Goal: Information Seeking & Learning: Learn about a topic

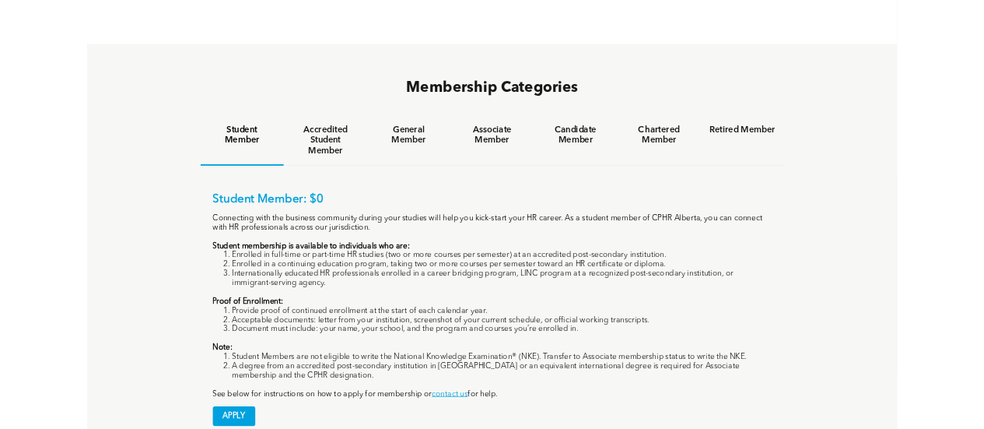
scroll to position [1011, 0]
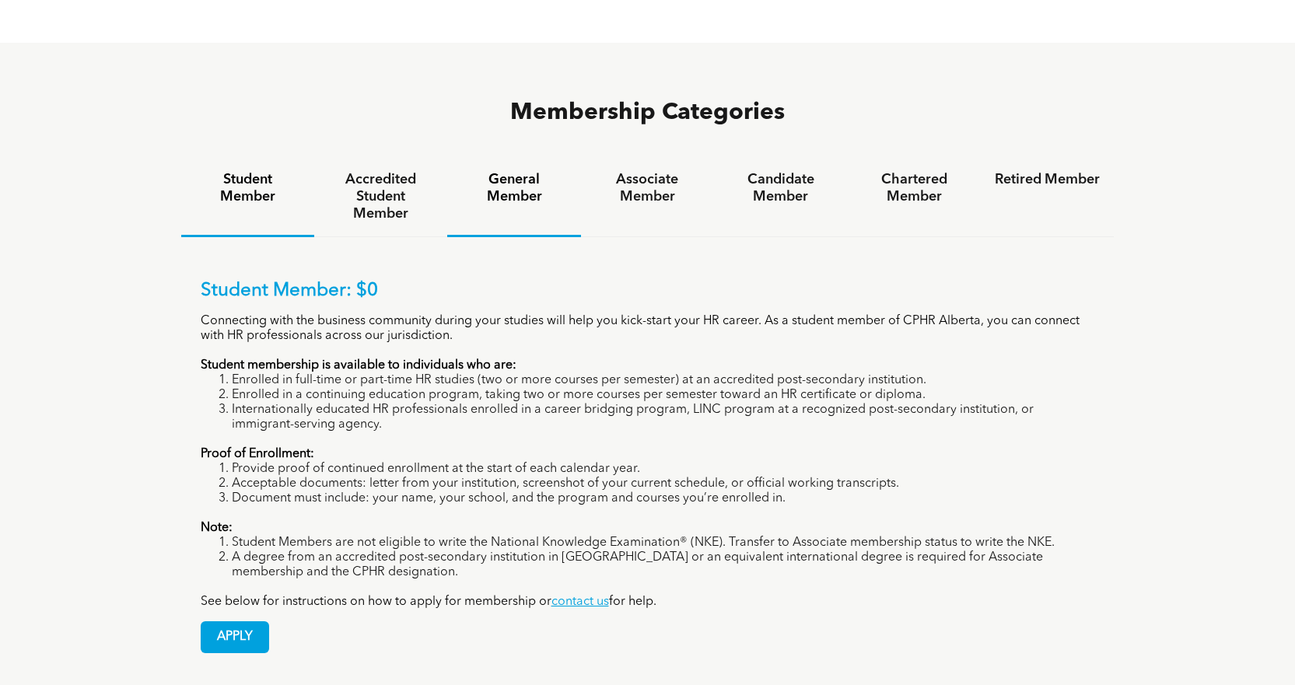
click at [530, 171] on h4 "General Member" at bounding box center [513, 188] width 105 height 34
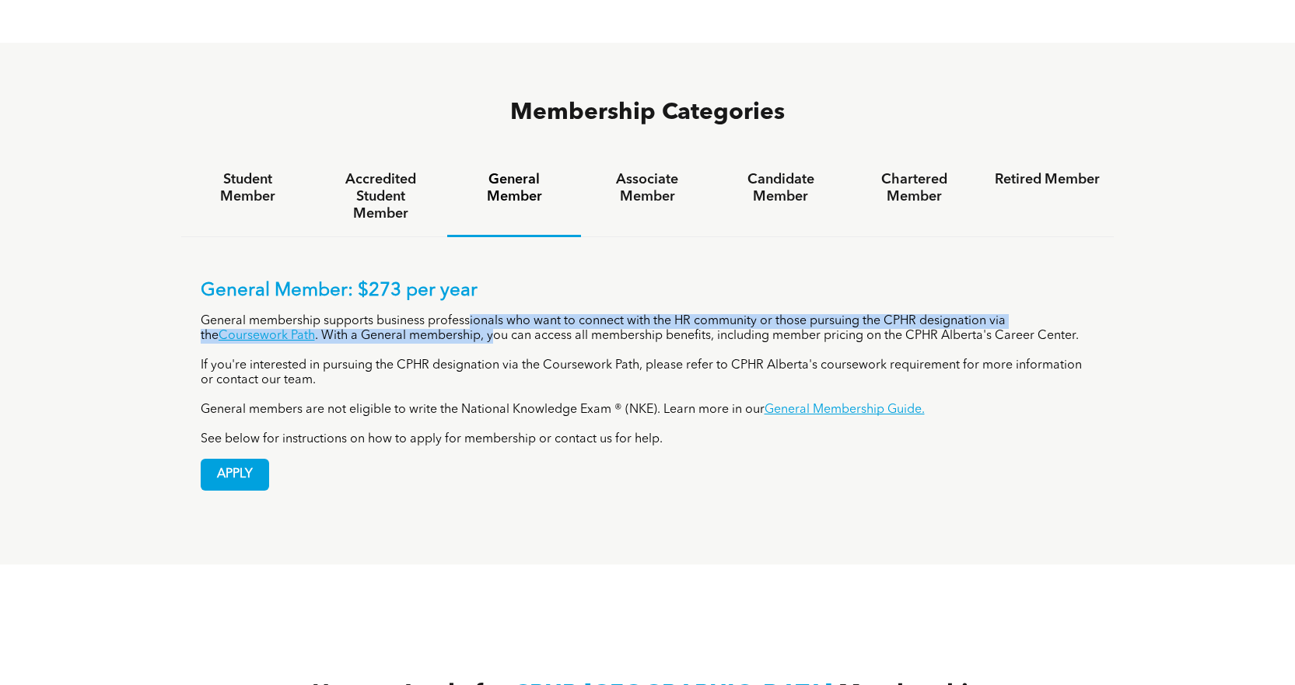
drag, startPoint x: 472, startPoint y: 258, endPoint x: 475, endPoint y: 275, distance: 17.6
click at [475, 314] on p "General membership supports business professionals who want to connect with the…" at bounding box center [648, 329] width 895 height 30
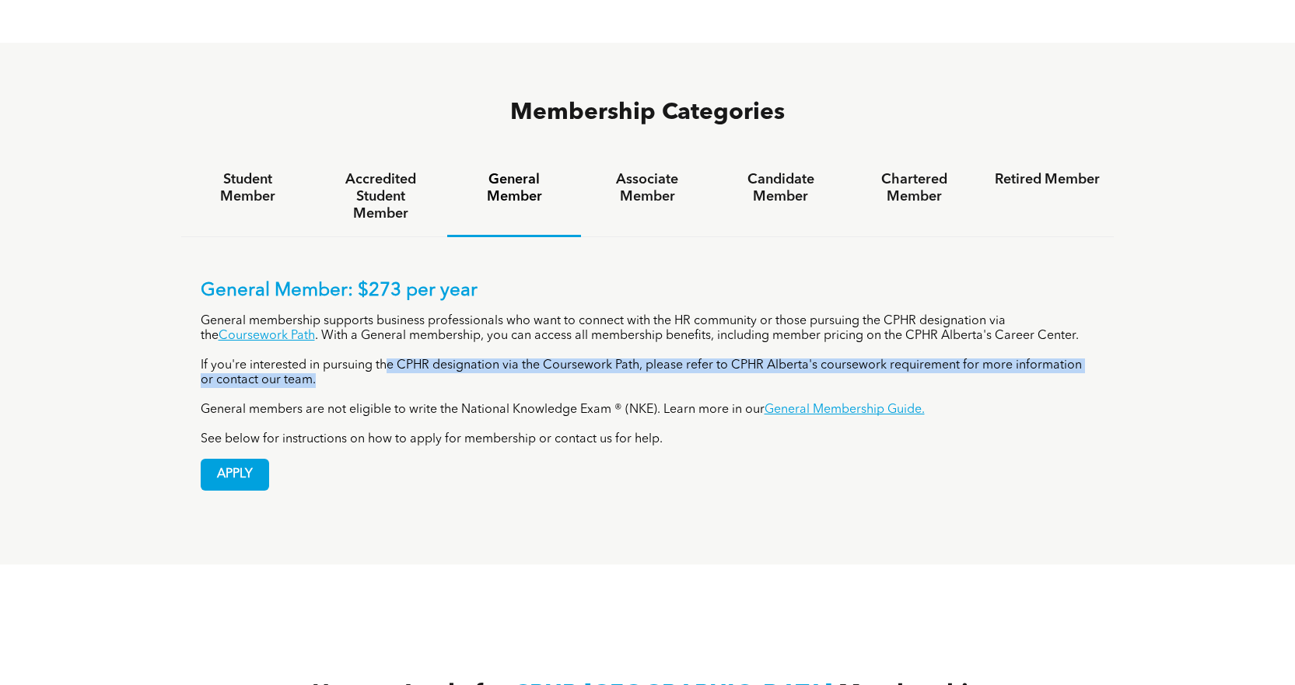
drag, startPoint x: 387, startPoint y: 302, endPoint x: 392, endPoint y: 322, distance: 20.8
click at [392, 359] on p "If you're interested in pursuing the CPHR designation via the Coursework Path, …" at bounding box center [648, 374] width 895 height 30
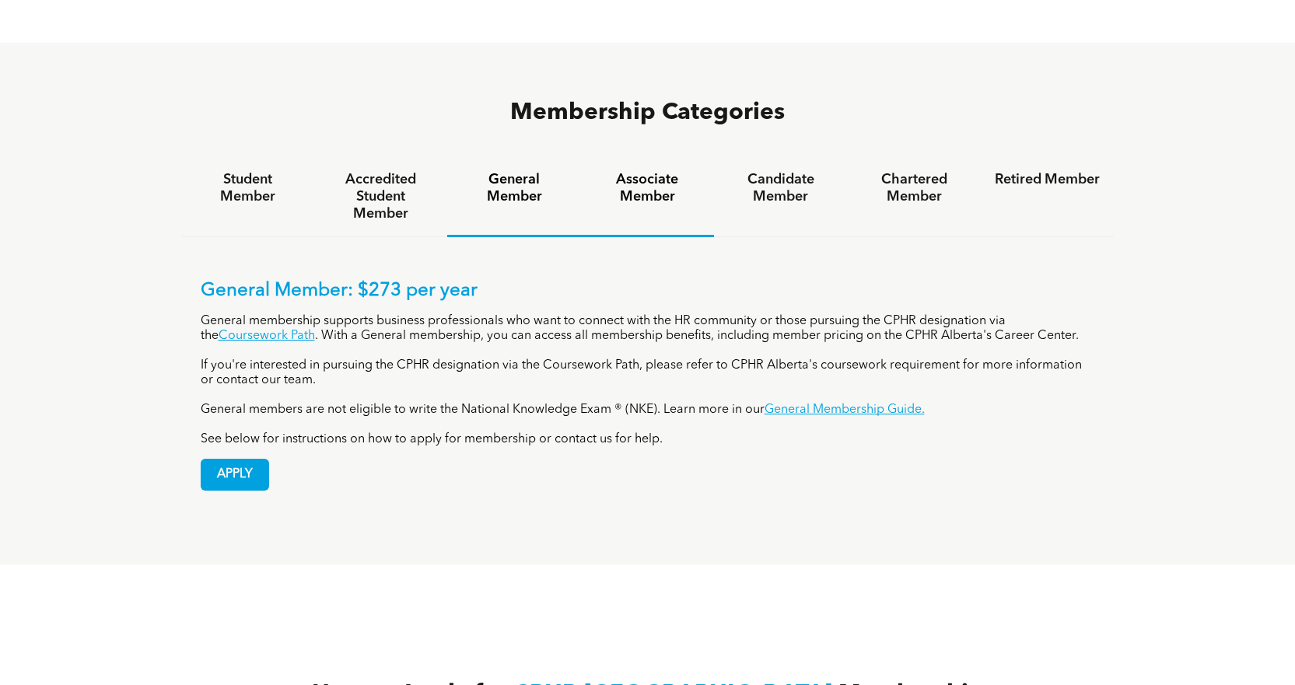
click at [637, 171] on h4 "Associate Member" at bounding box center [647, 188] width 105 height 34
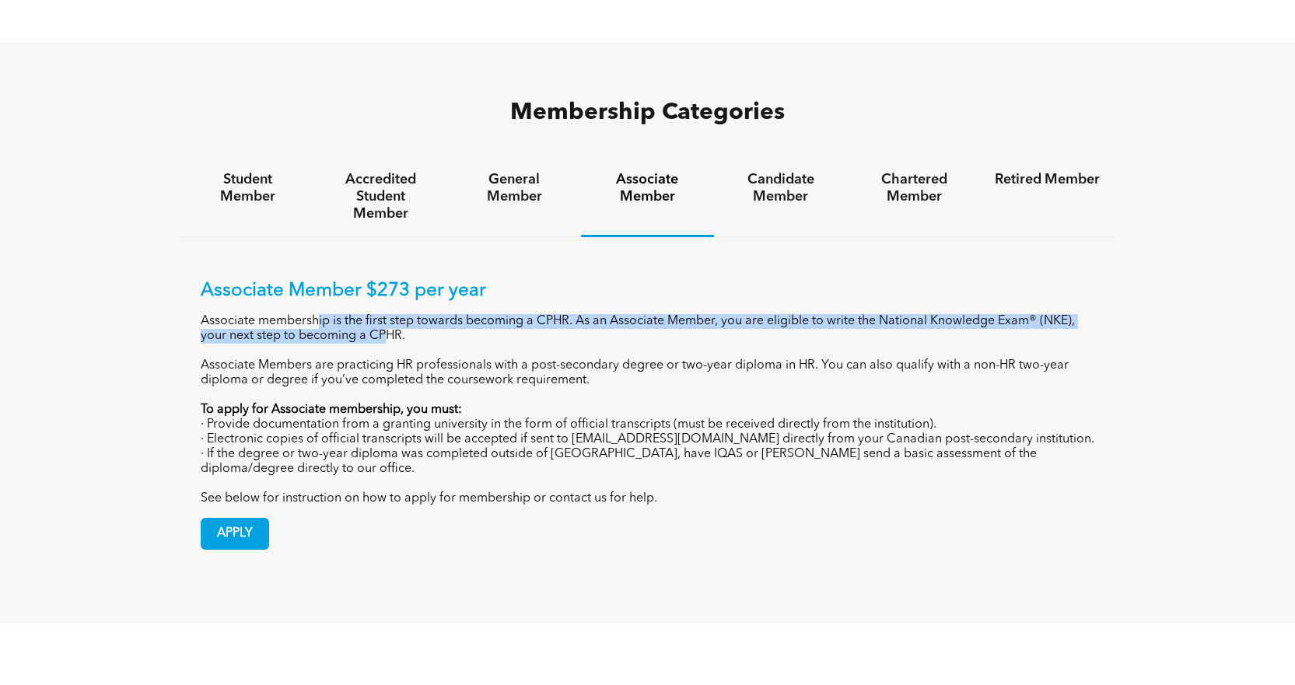
drag, startPoint x: 319, startPoint y: 260, endPoint x: 388, endPoint y: 272, distance: 70.2
click at [388, 314] on p "Associate membership is the first step towards becoming a CPHR. As an Associate…" at bounding box center [648, 329] width 895 height 30
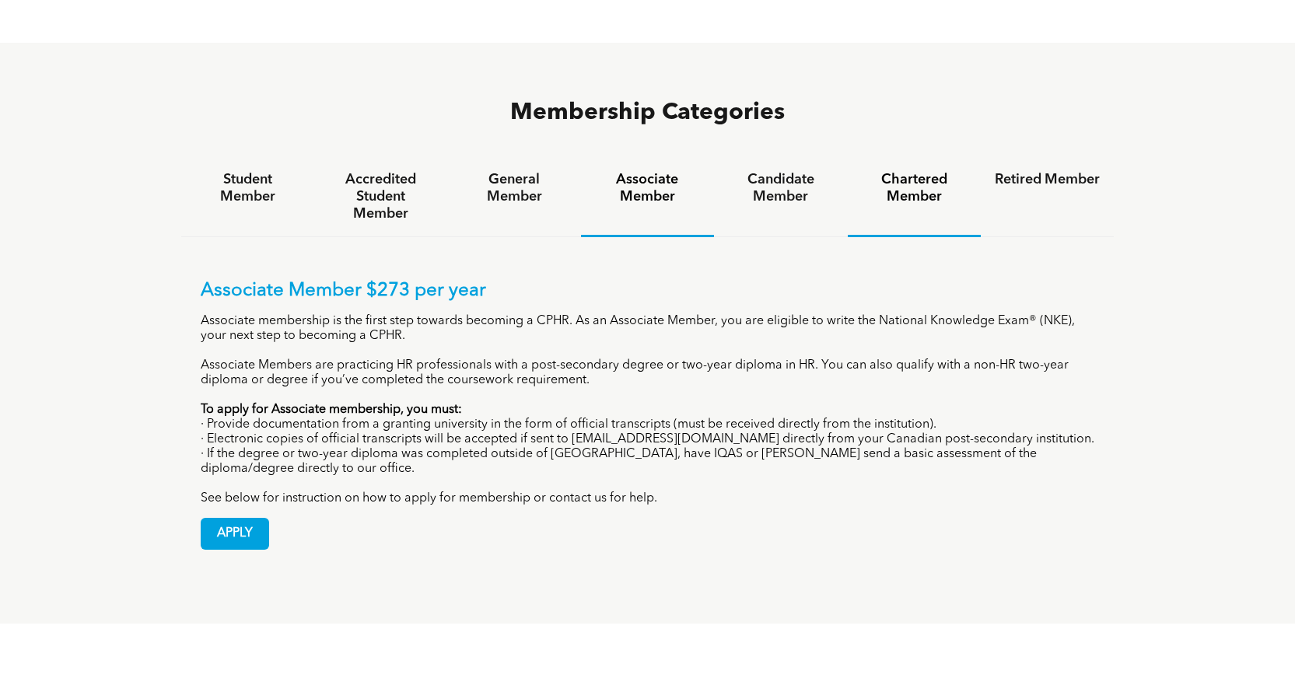
click at [913, 157] on div "Chartered Member" at bounding box center [914, 197] width 133 height 80
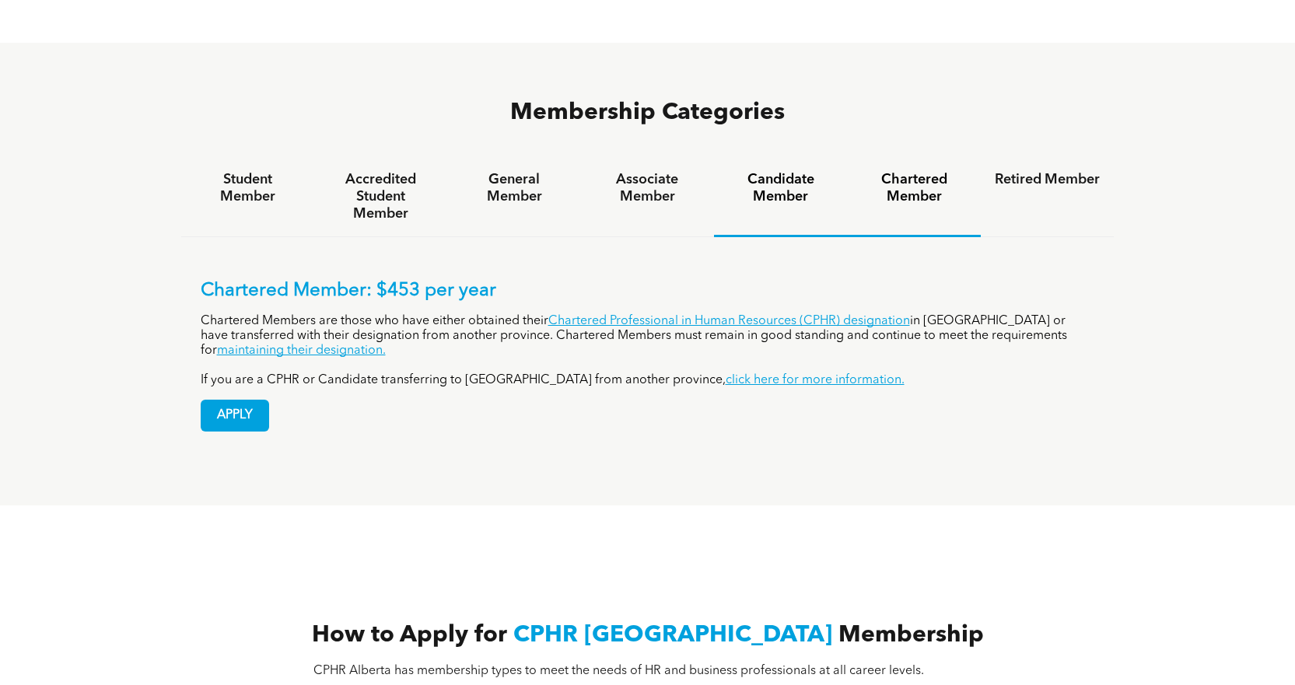
click at [806, 157] on div "Candidate Member" at bounding box center [780, 197] width 133 height 80
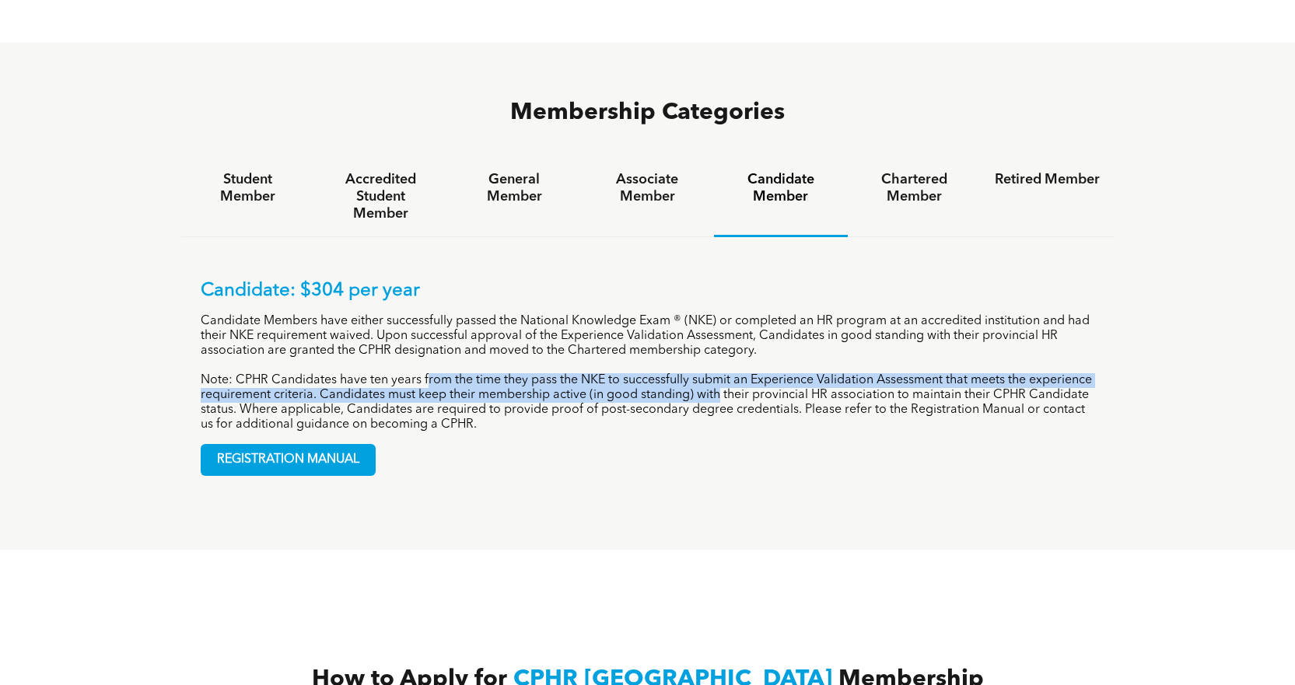
drag, startPoint x: 491, startPoint y: 308, endPoint x: 788, endPoint y: 335, distance: 298.4
click at [788, 373] on p "Note: CPHR Candidates have ten years from the time they pass the NKE to success…" at bounding box center [648, 402] width 895 height 59
click at [787, 373] on p "Note: CPHR Candidates have ten years from the time they pass the NKE to success…" at bounding box center [648, 402] width 895 height 59
